Goal: Task Accomplishment & Management: Manage account settings

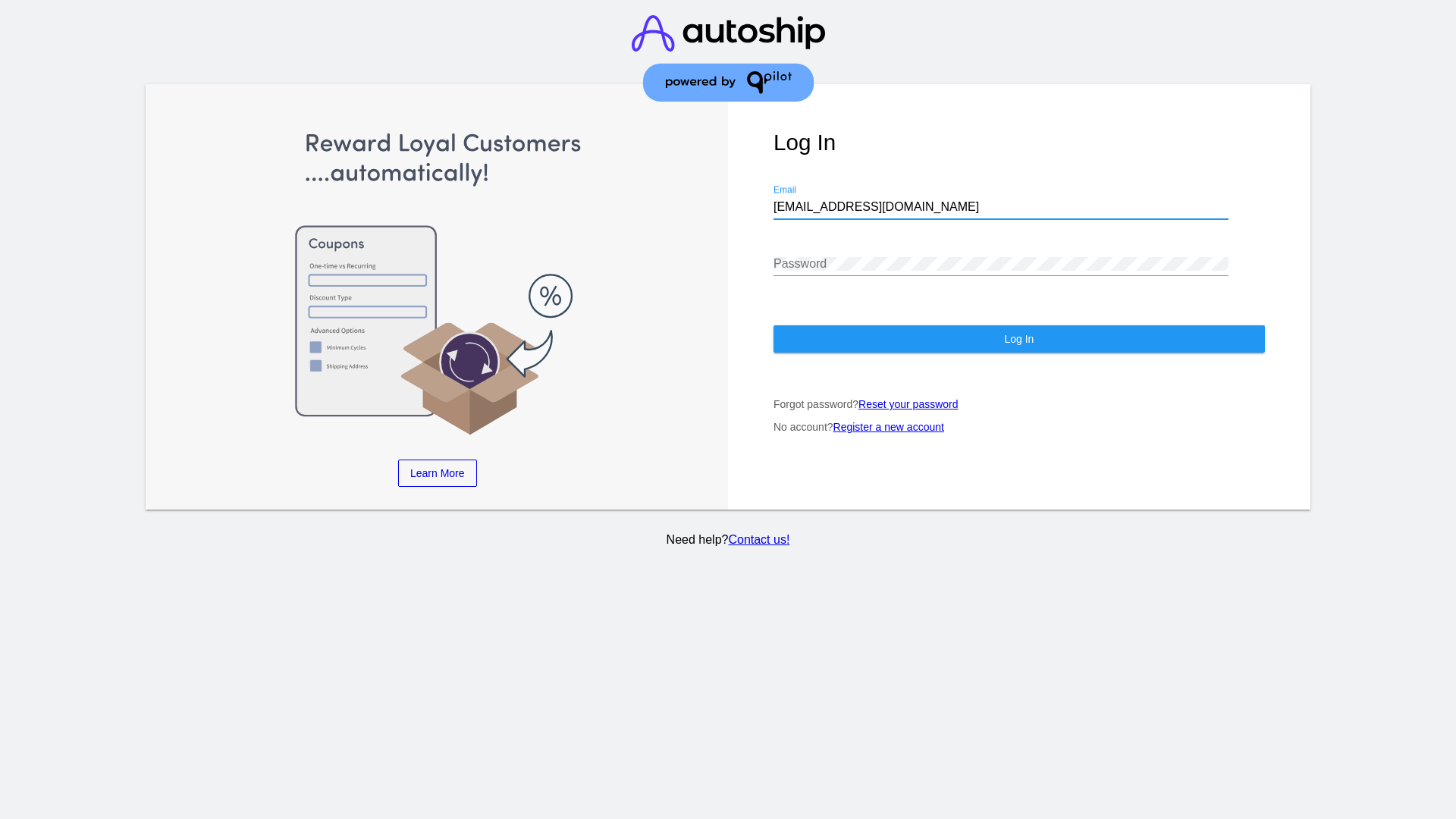
type input "jr@patternsinthecloud.com"
click at [1019, 339] on span "Log In" at bounding box center [1019, 339] width 30 height 12
